Goal: Information Seeking & Learning: Learn about a topic

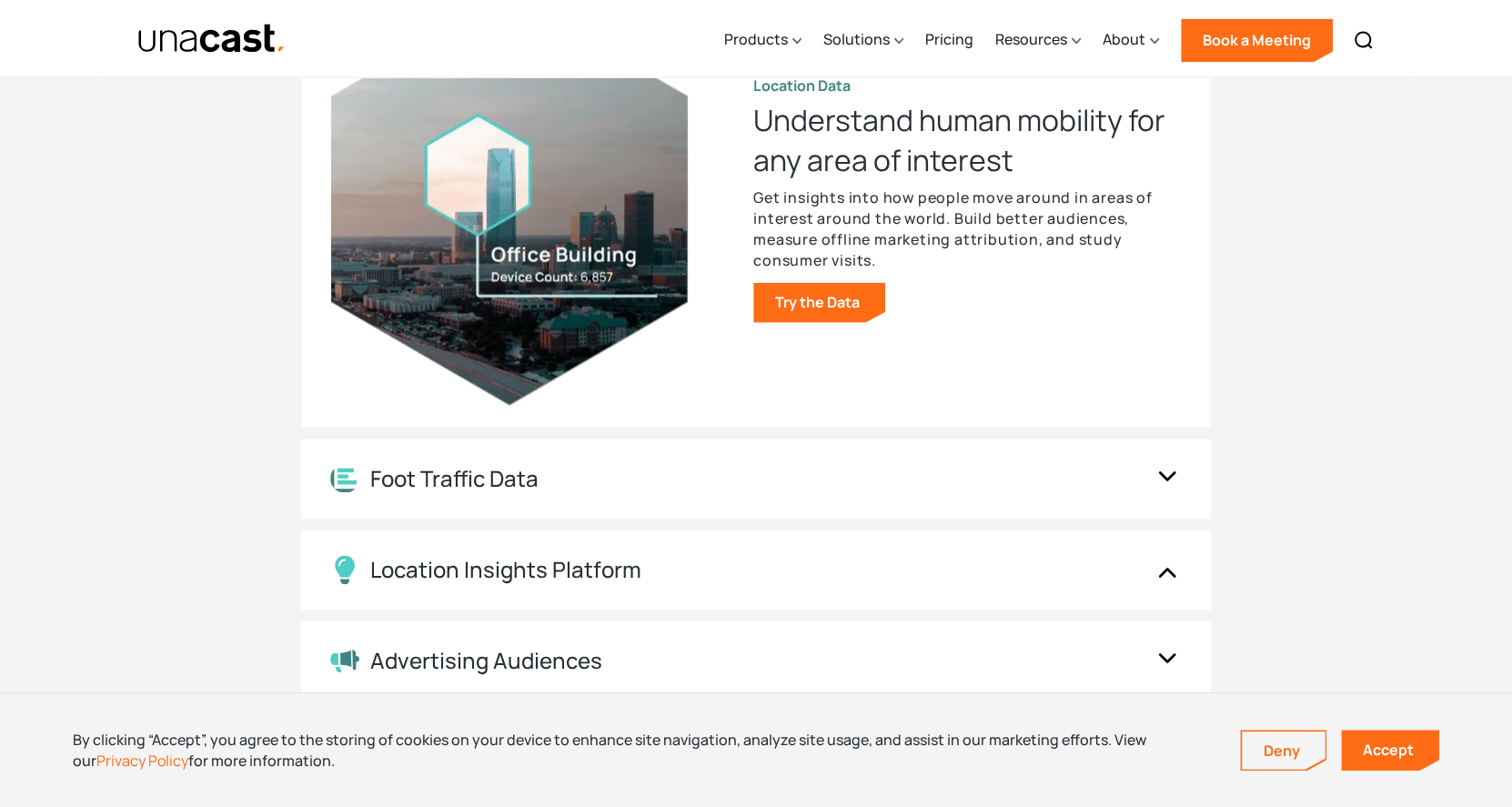
scroll to position [2092, 0]
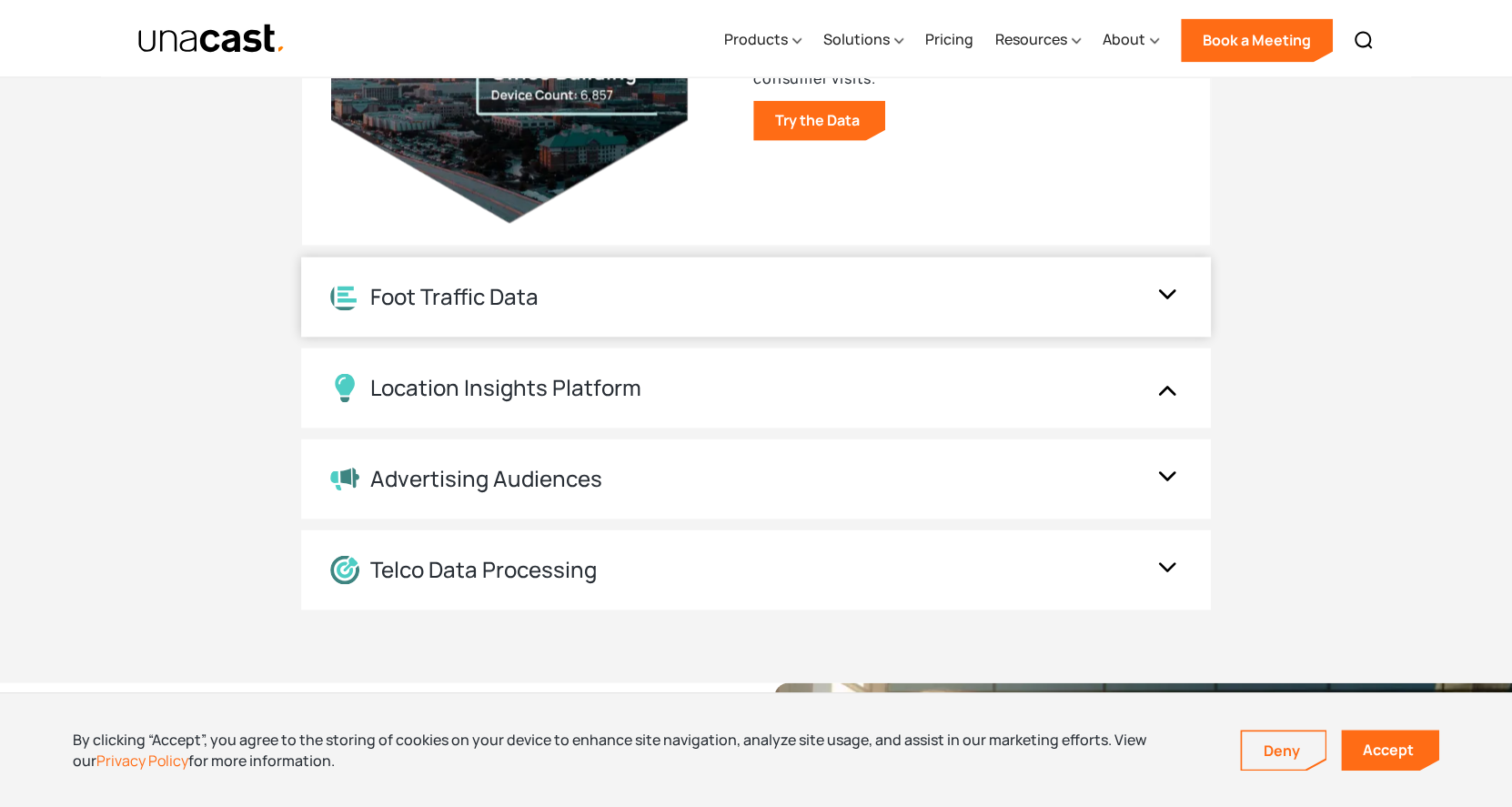
click at [508, 289] on div "Foot Traffic Data" at bounding box center [454, 296] width 168 height 26
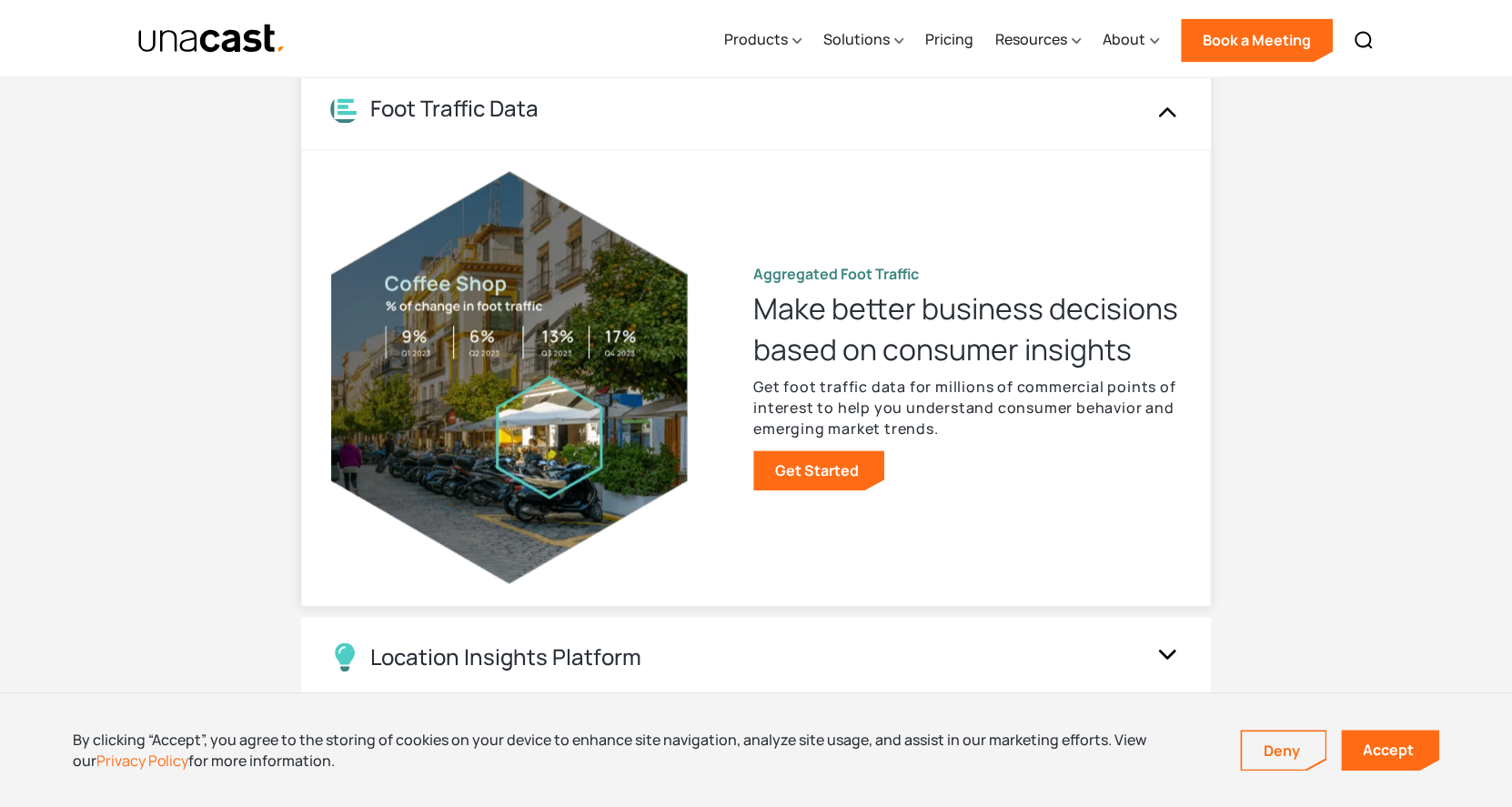
scroll to position [1820, 0]
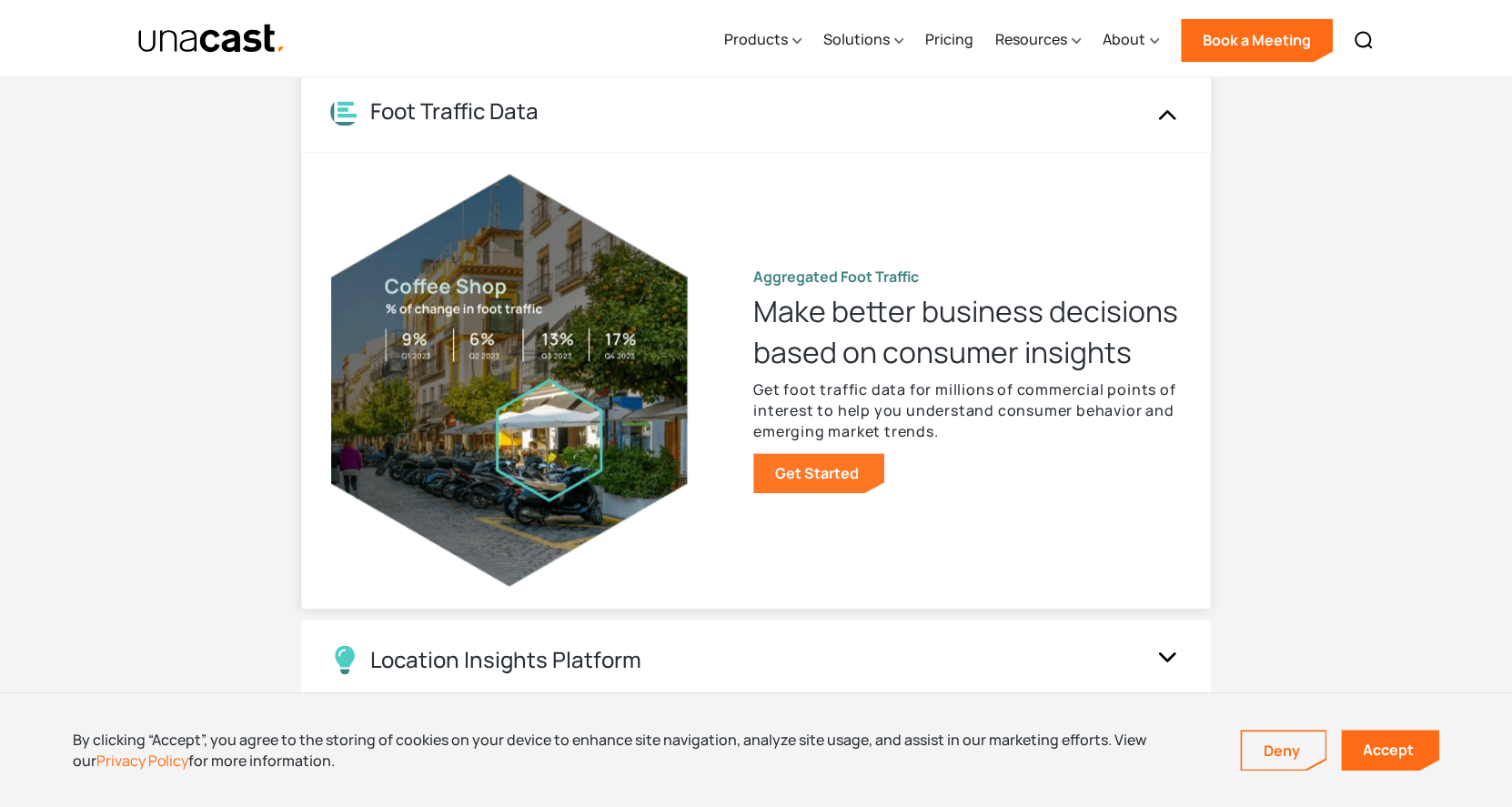
click at [815, 473] on link "Get Started" at bounding box center [818, 473] width 131 height 40
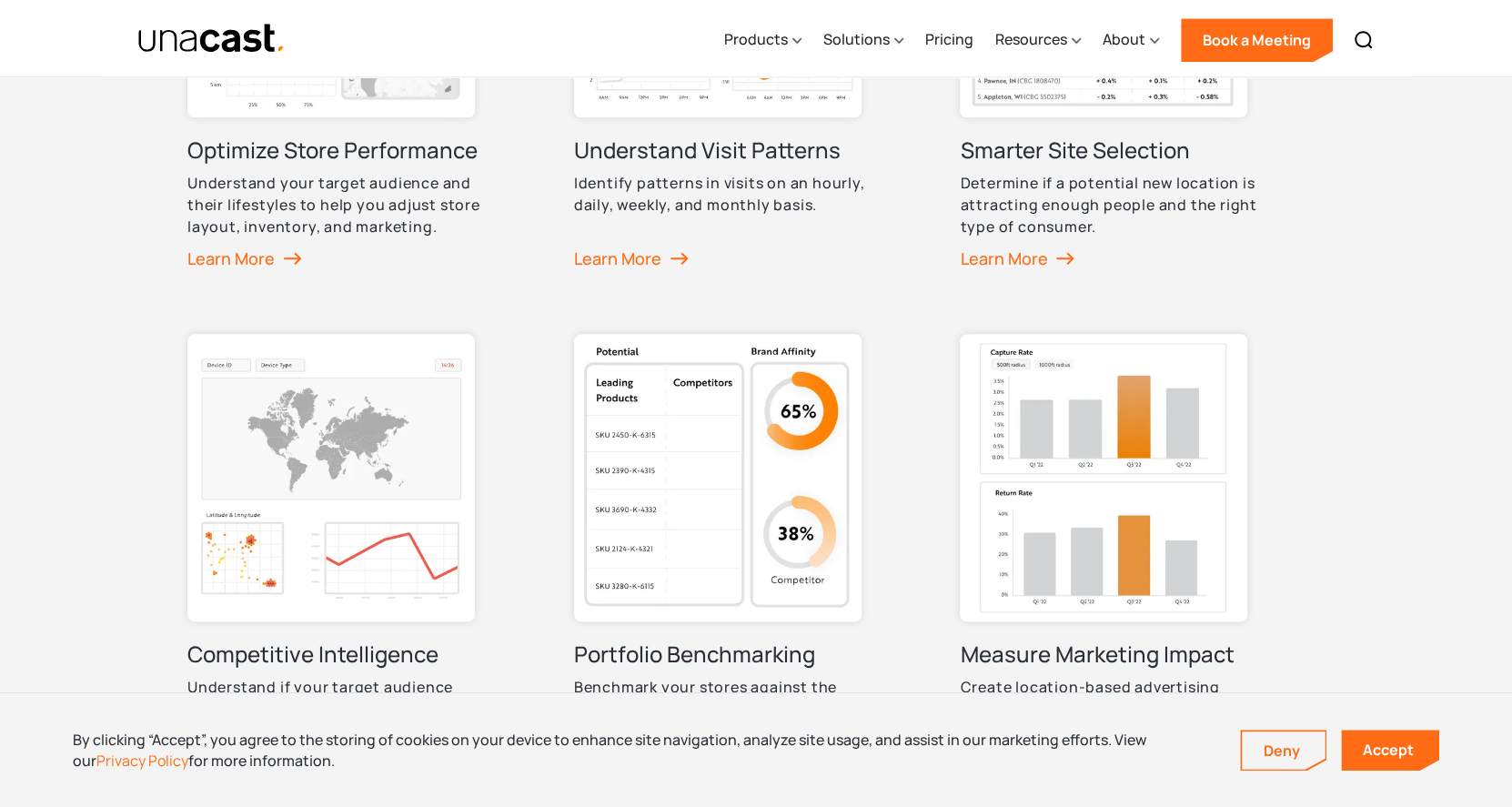
scroll to position [1547, 0]
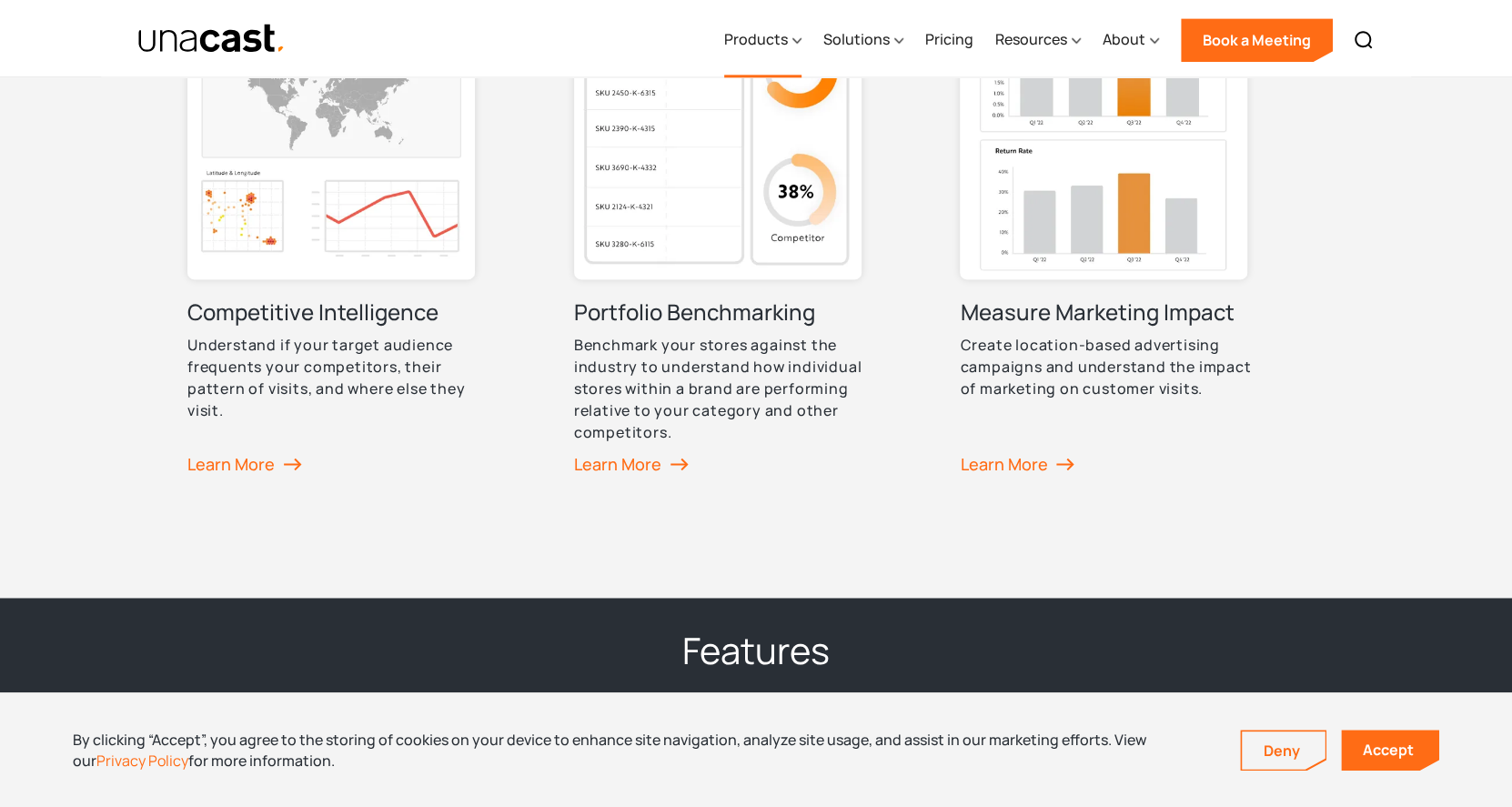
click at [788, 30] on div "Products" at bounding box center [756, 39] width 64 height 21
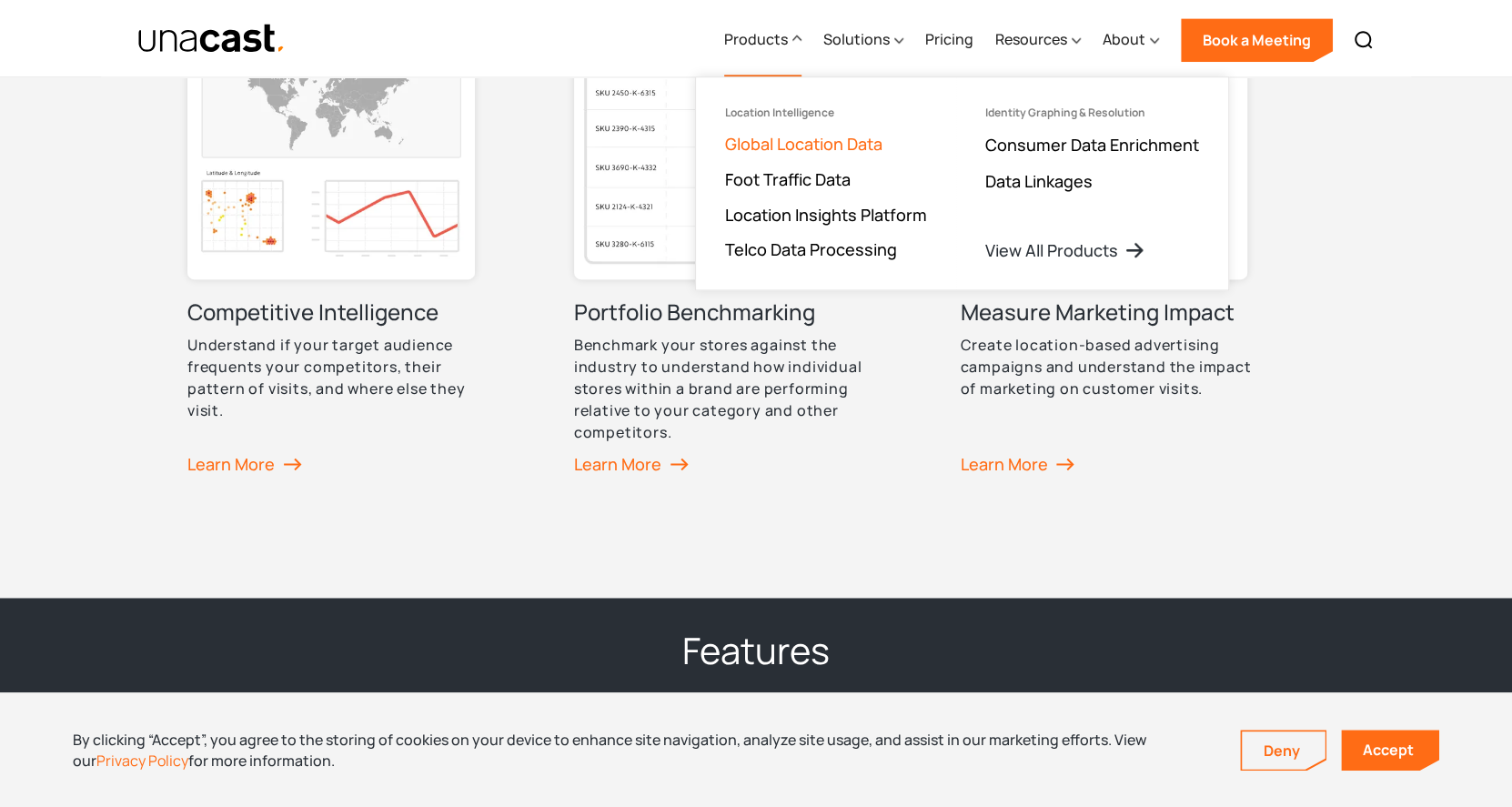
click at [807, 149] on link "Global Location Data" at bounding box center [804, 144] width 157 height 21
